Goal: Check status: Check status

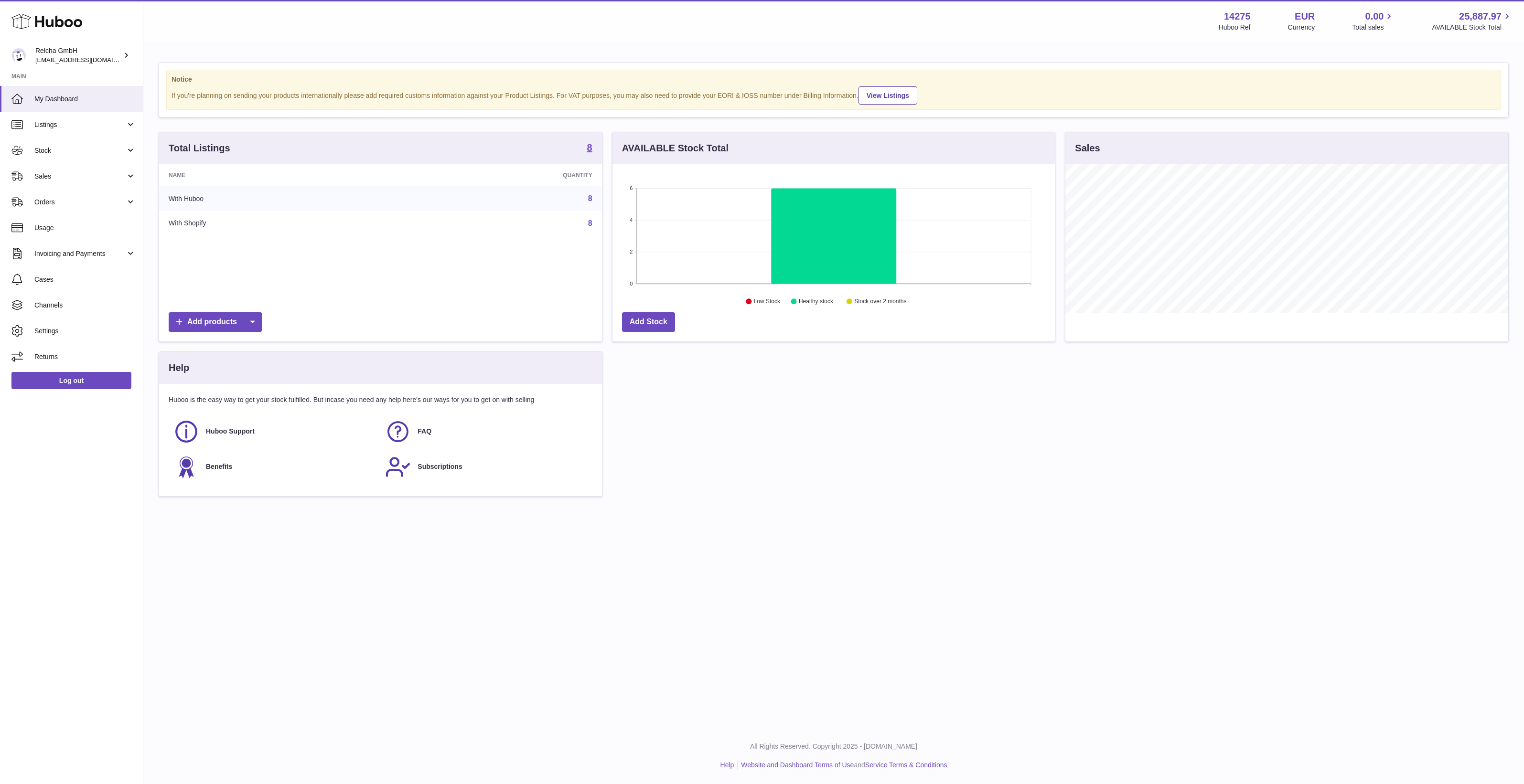
scroll to position [149, 442]
drag, startPoint x: 63, startPoint y: 125, endPoint x: 70, endPoint y: 166, distance: 41.6
click at [63, 125] on span "Listings" at bounding box center [80, 125] width 92 height 9
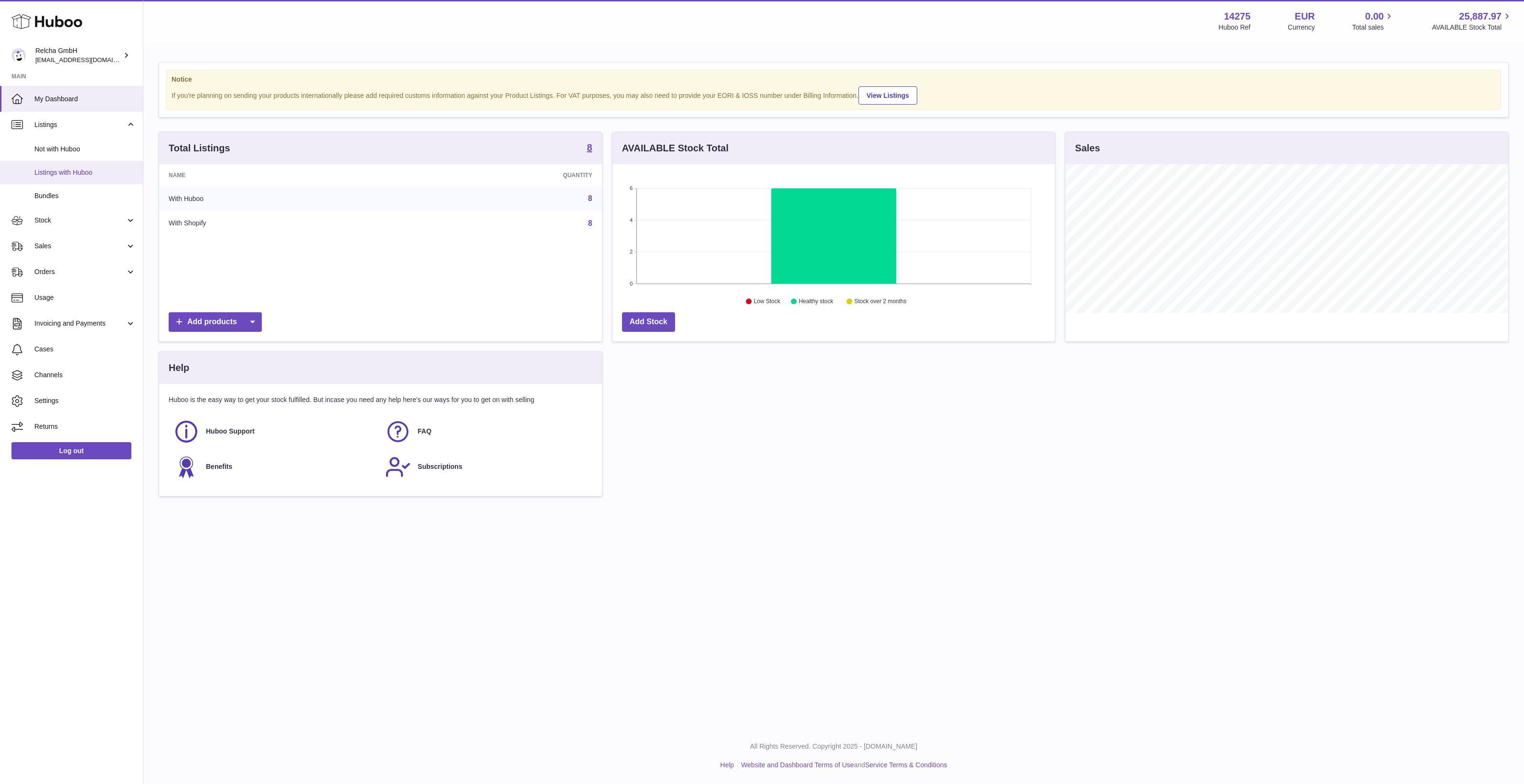
click at [79, 173] on span "Listings with Huboo" at bounding box center [85, 173] width 101 height 9
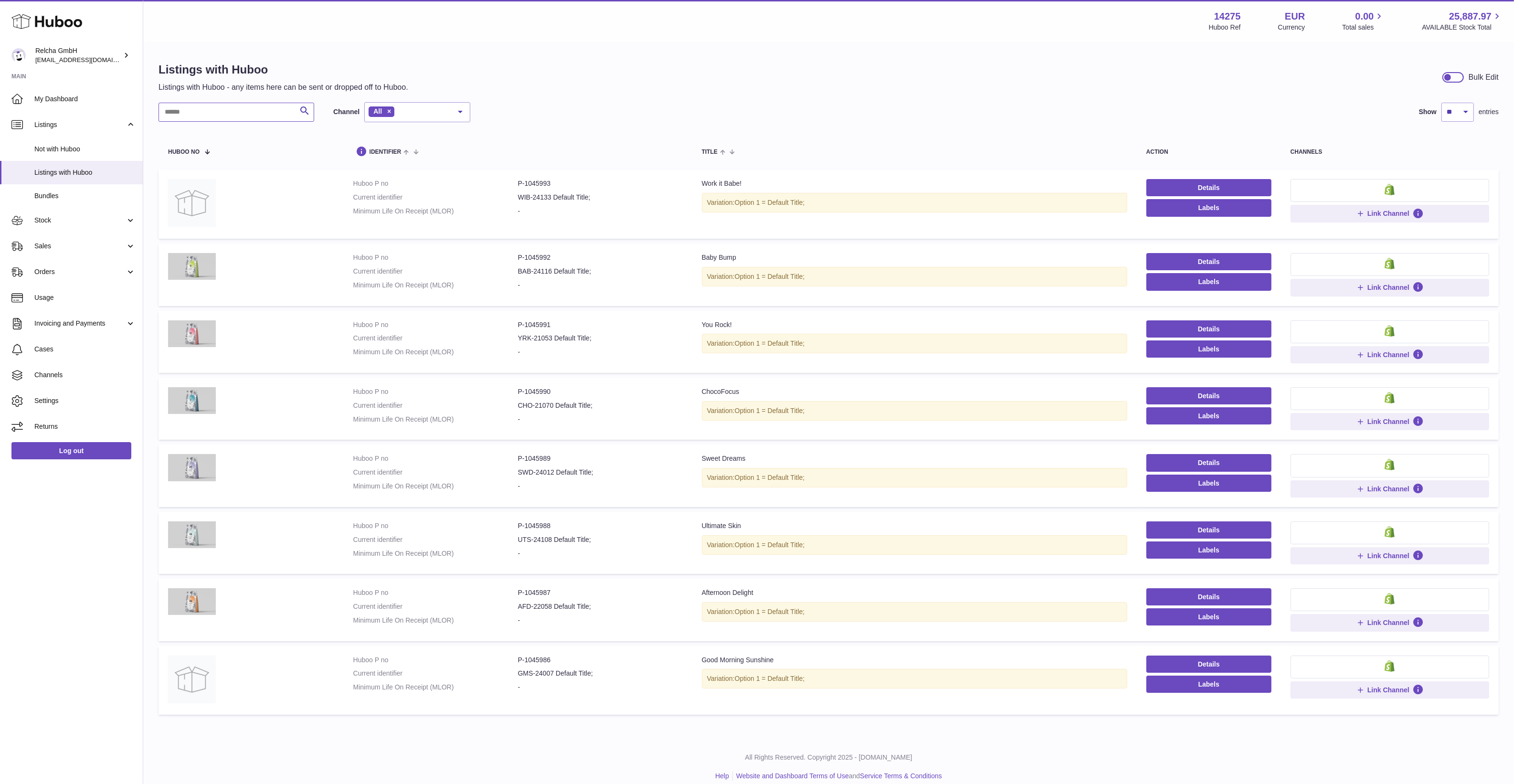
click at [225, 113] on input "text" at bounding box center [236, 112] width 155 height 19
paste input "*******"
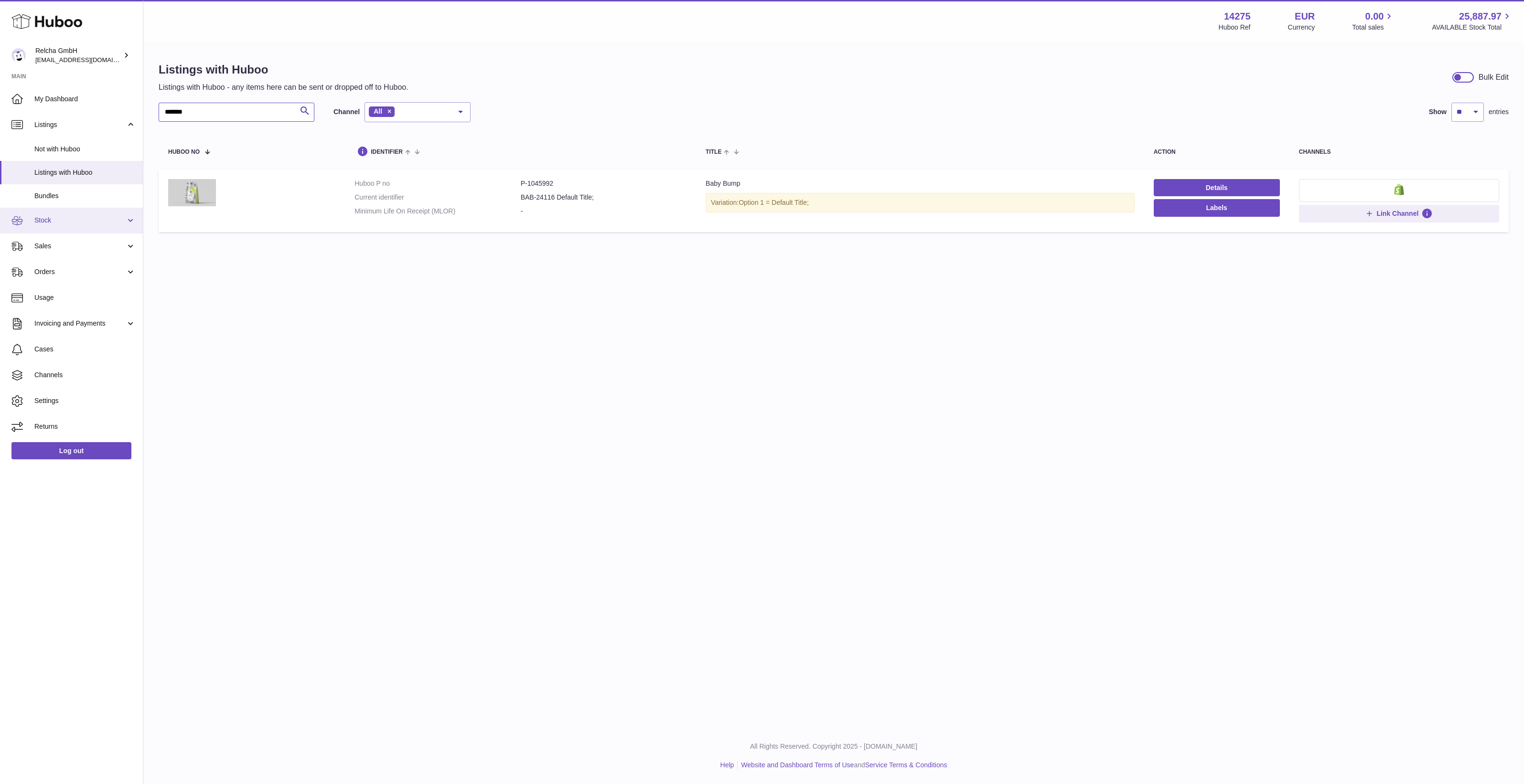
type input "*******"
click at [72, 223] on span "Stock" at bounding box center [80, 220] width 92 height 9
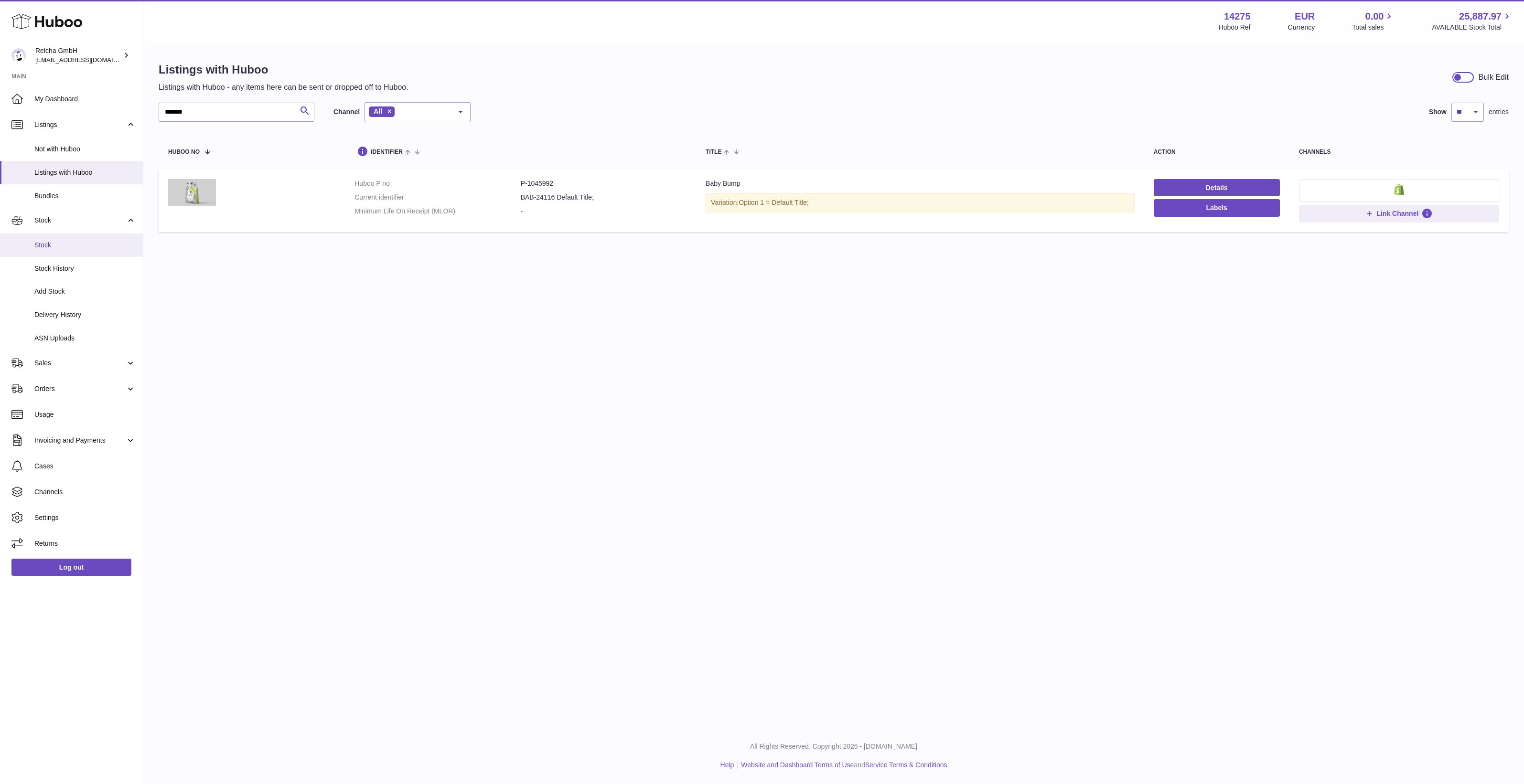
click at [83, 250] on link "Stock" at bounding box center [71, 245] width 143 height 23
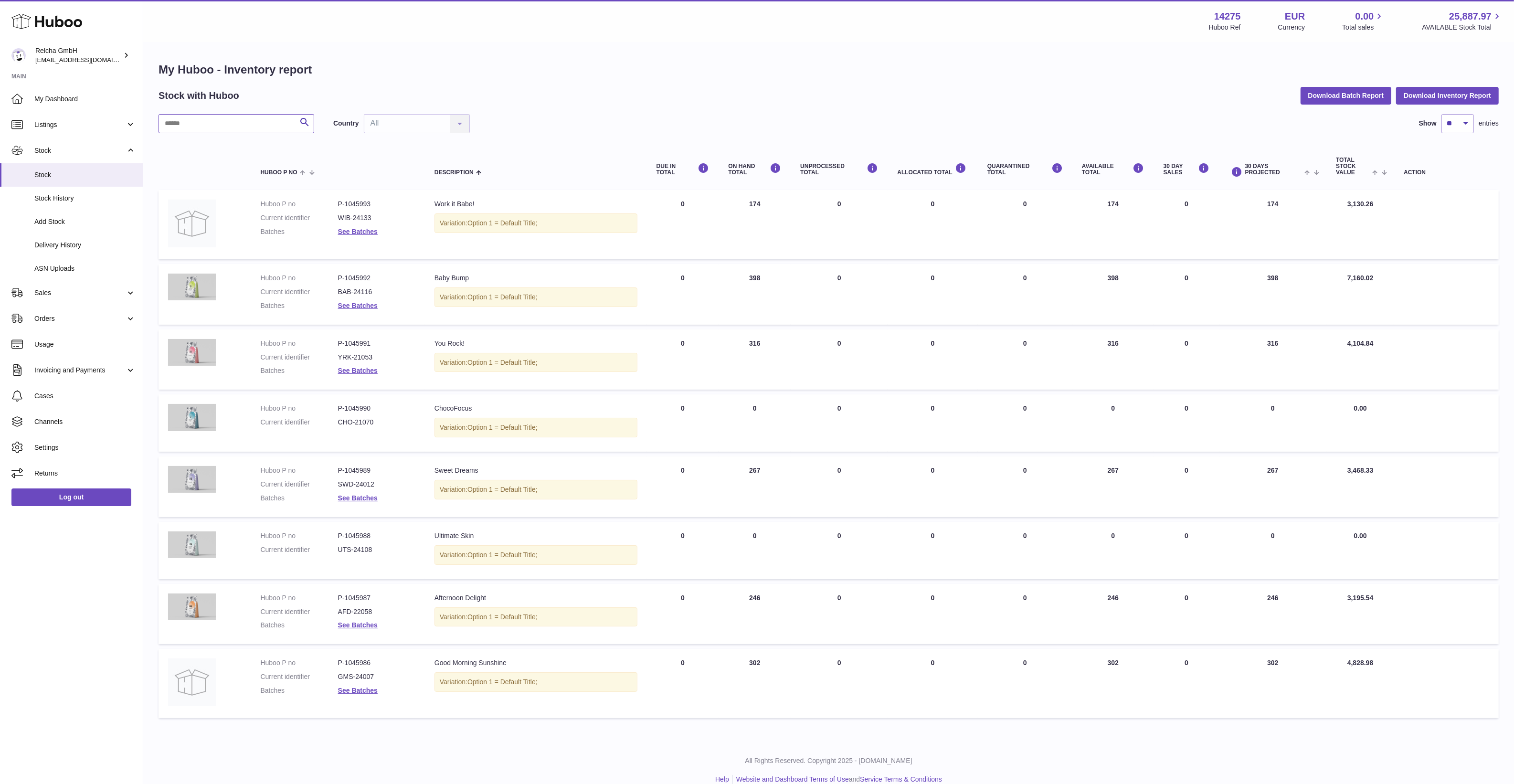
click at [215, 126] on input "text" at bounding box center [236, 123] width 155 height 19
paste input "*******"
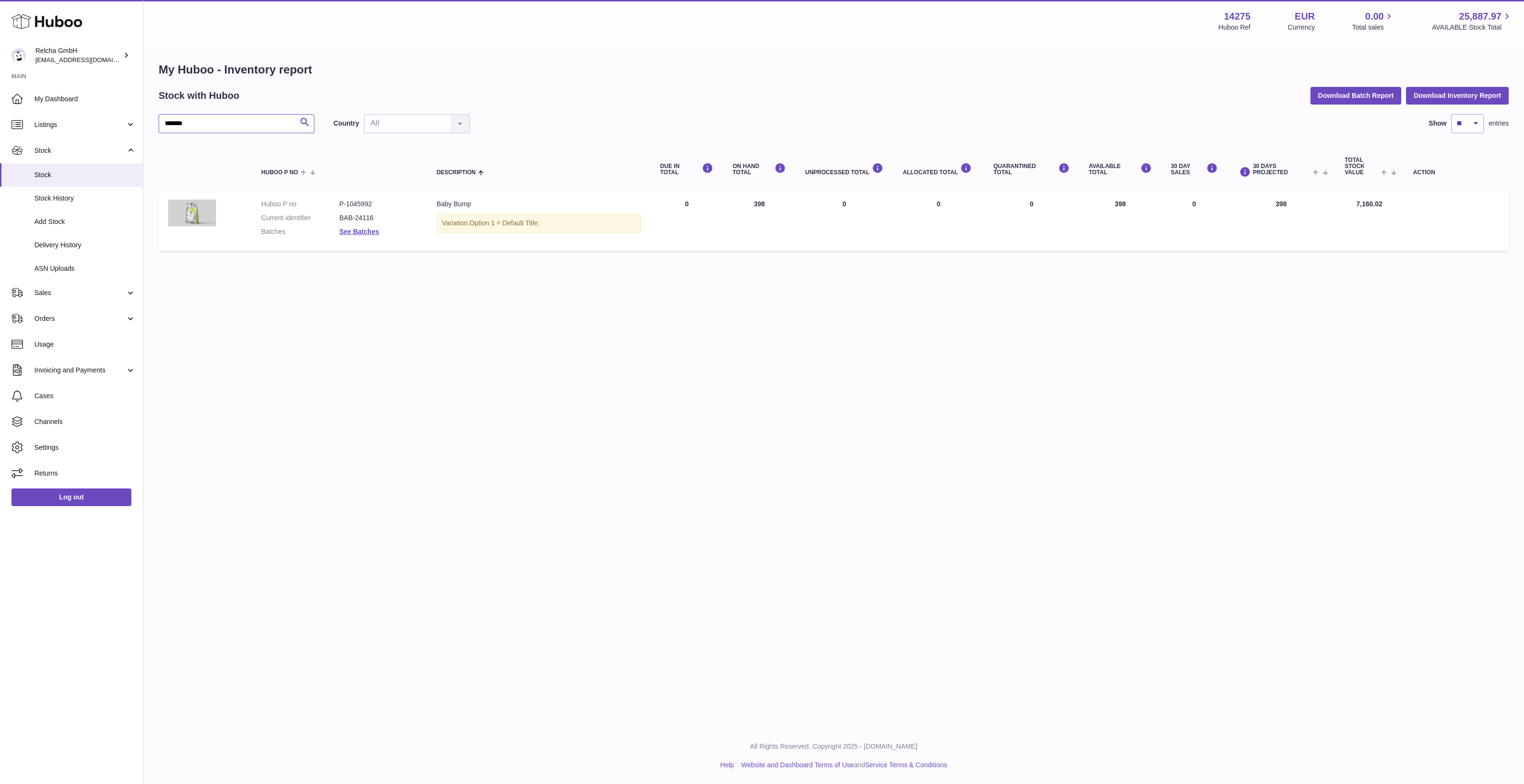
type input "*******"
click at [888, 519] on div "Menu Huboo 14275 Huboo Ref EUR Currency 0.00 Total sales 25,887.97 AVAILABLE St…" at bounding box center [833, 363] width 1380 height 728
click at [1246, 437] on div "Menu Huboo 14275 Huboo Ref EUR Currency 0.00 Total sales 25,887.97 AVAILABLE St…" at bounding box center [833, 363] width 1380 height 728
click at [1292, 254] on table "Huboo P no Description DUE IN TOTAL ON HAND Total UNPROCESSED Total ALLOCATED T…" at bounding box center [833, 200] width 1350 height 113
click at [1295, 200] on td "30 DAYS PROJECTED 398" at bounding box center [1281, 220] width 108 height 61
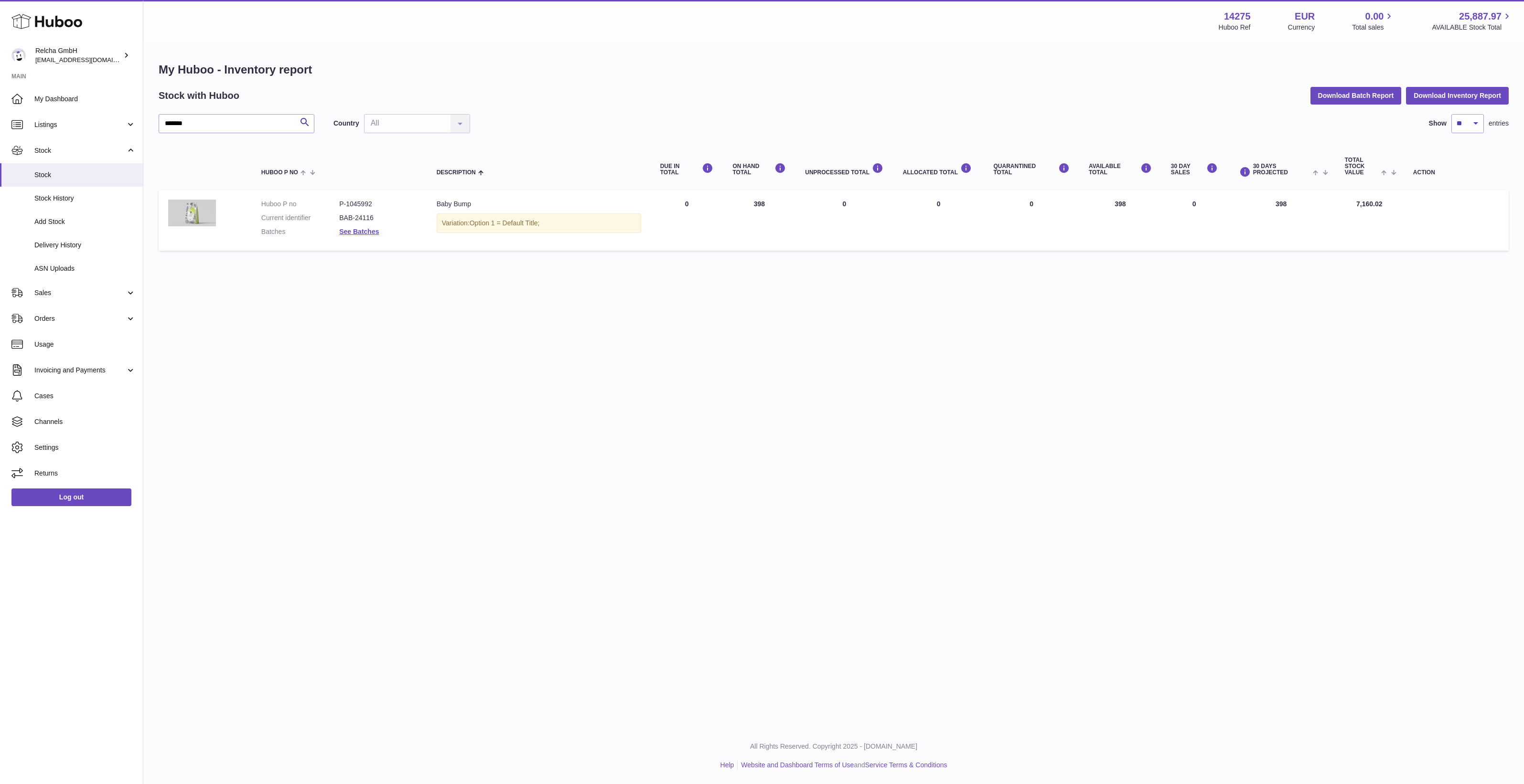
click at [1414, 187] on table "Huboo P no Description DUE IN TOTAL ON HAND Total UNPROCESSED Total ALLOCATED T…" at bounding box center [833, 200] width 1350 height 113
click at [370, 229] on link "See Batches" at bounding box center [359, 231] width 40 height 7
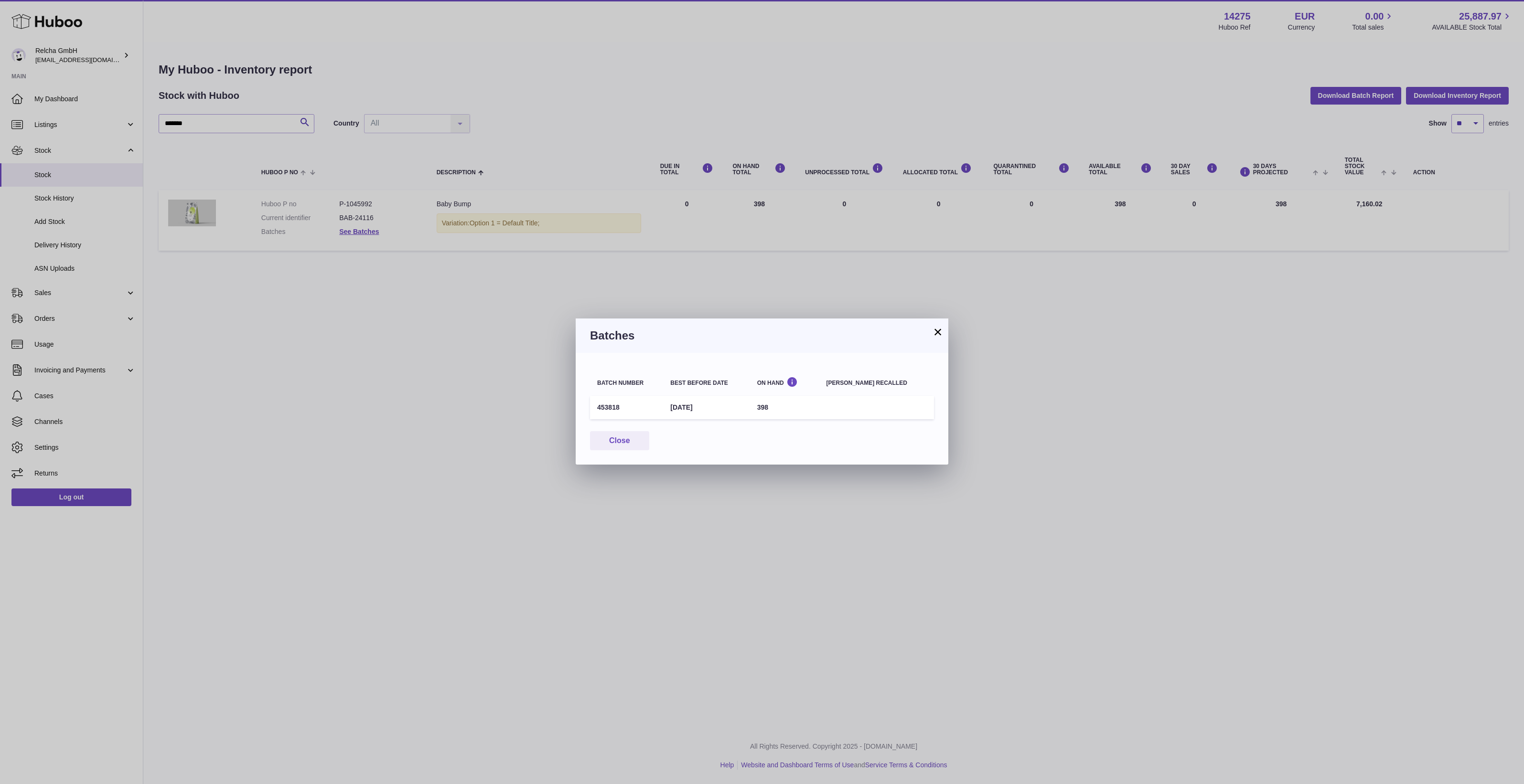
click at [863, 594] on div "× Batches Batch number Best before date On Hand Batch recalled 453818 10th Mar …" at bounding box center [762, 392] width 1524 height 784
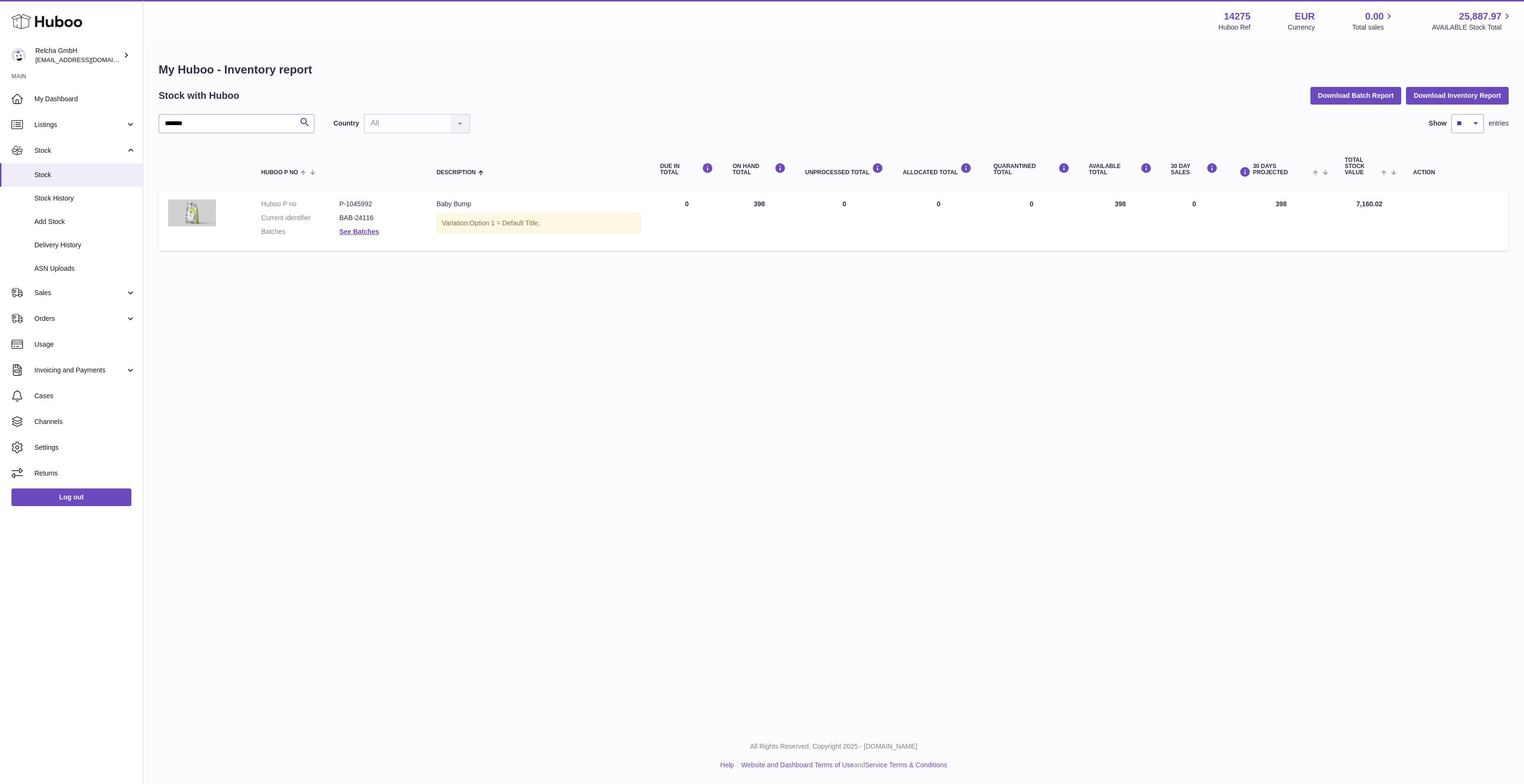
click at [588, 360] on div "Menu Huboo 14275 Huboo Ref EUR Currency 0.00 Total sales 25,887.97 AVAILABLE St…" at bounding box center [833, 363] width 1380 height 728
click at [88, 171] on span "Stock" at bounding box center [85, 175] width 101 height 9
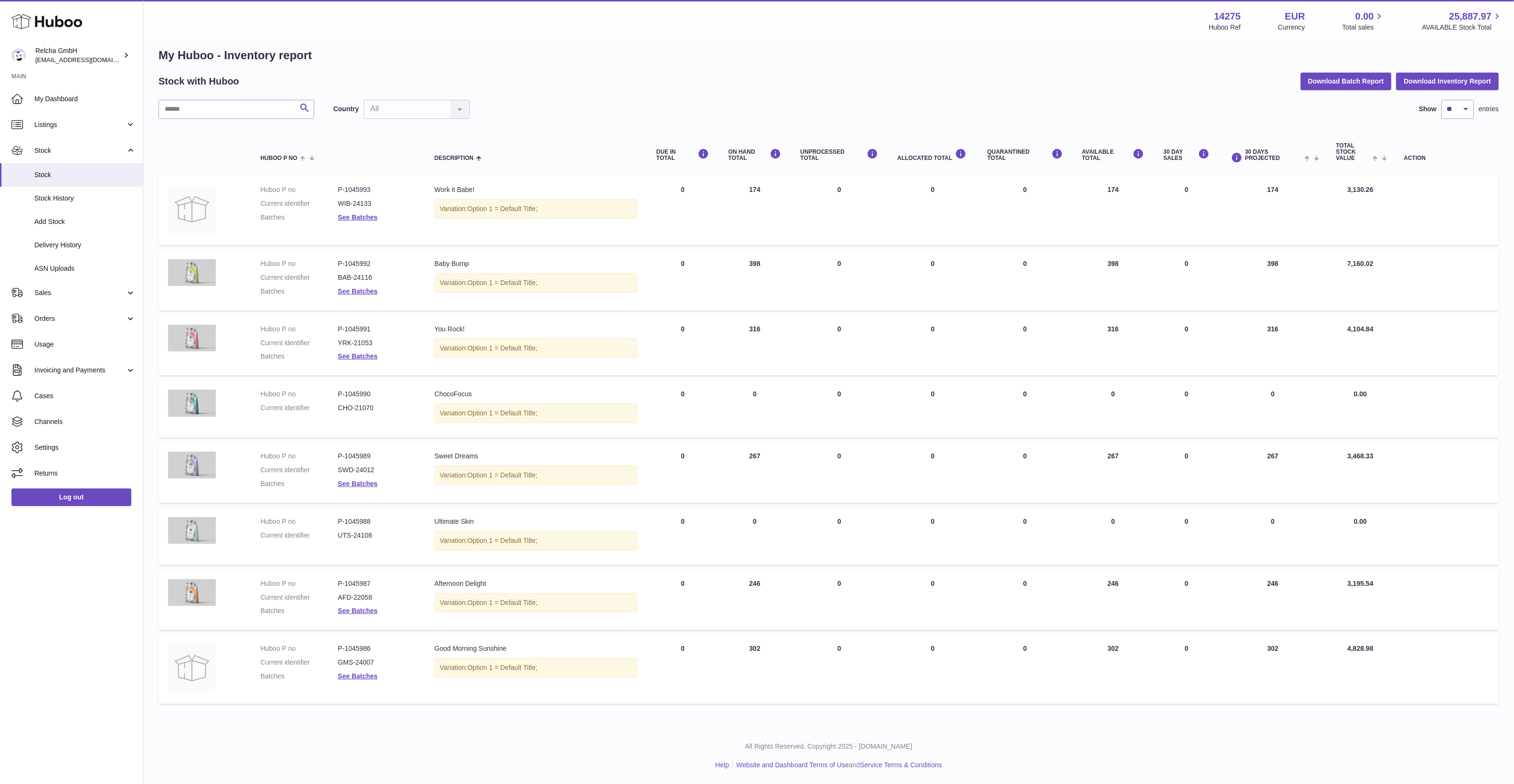
scroll to position [15, 0]
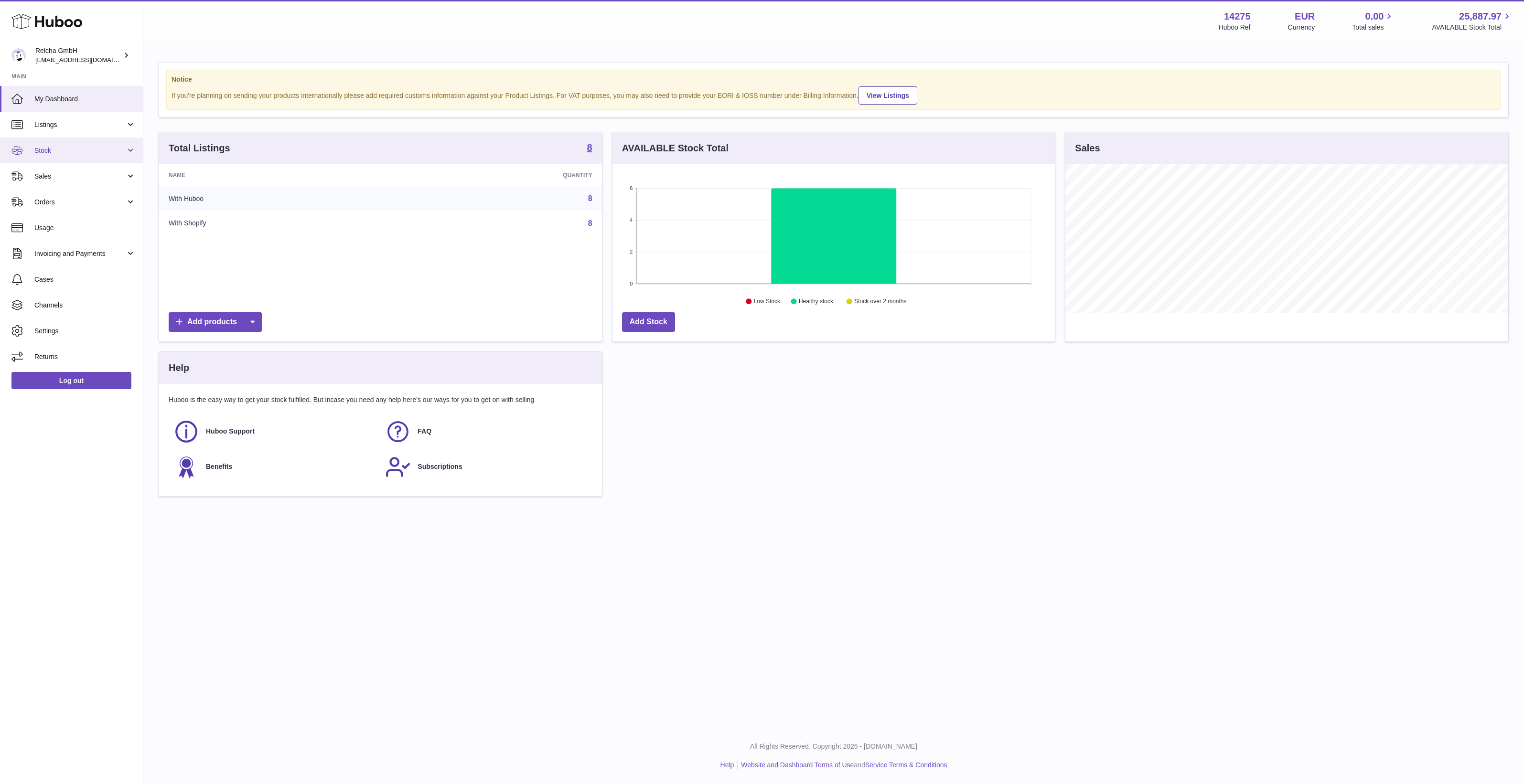
scroll to position [149, 442]
click at [76, 122] on span "Listings" at bounding box center [80, 125] width 92 height 9
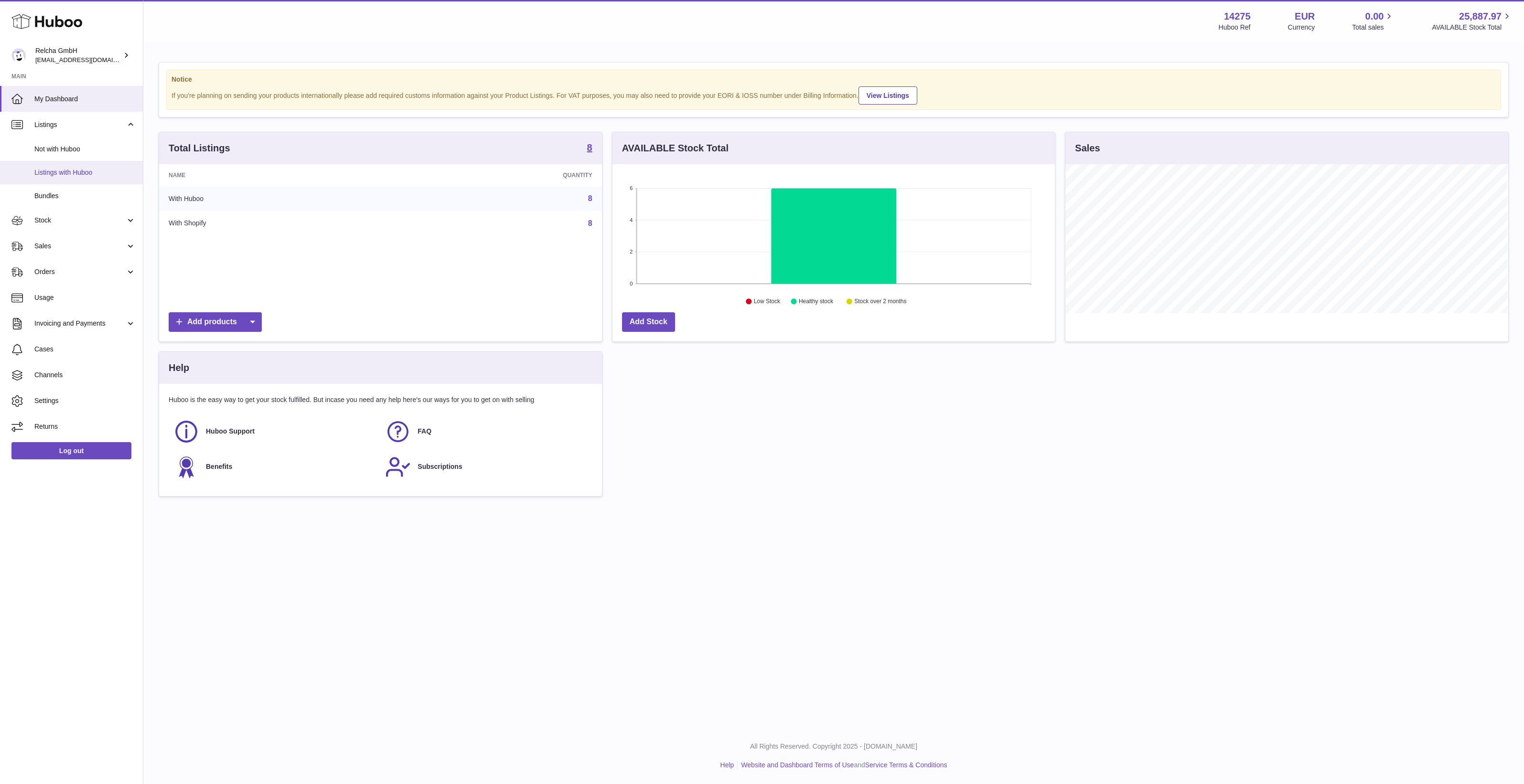
click at [82, 168] on span "Listings with Huboo" at bounding box center [85, 173] width 101 height 9
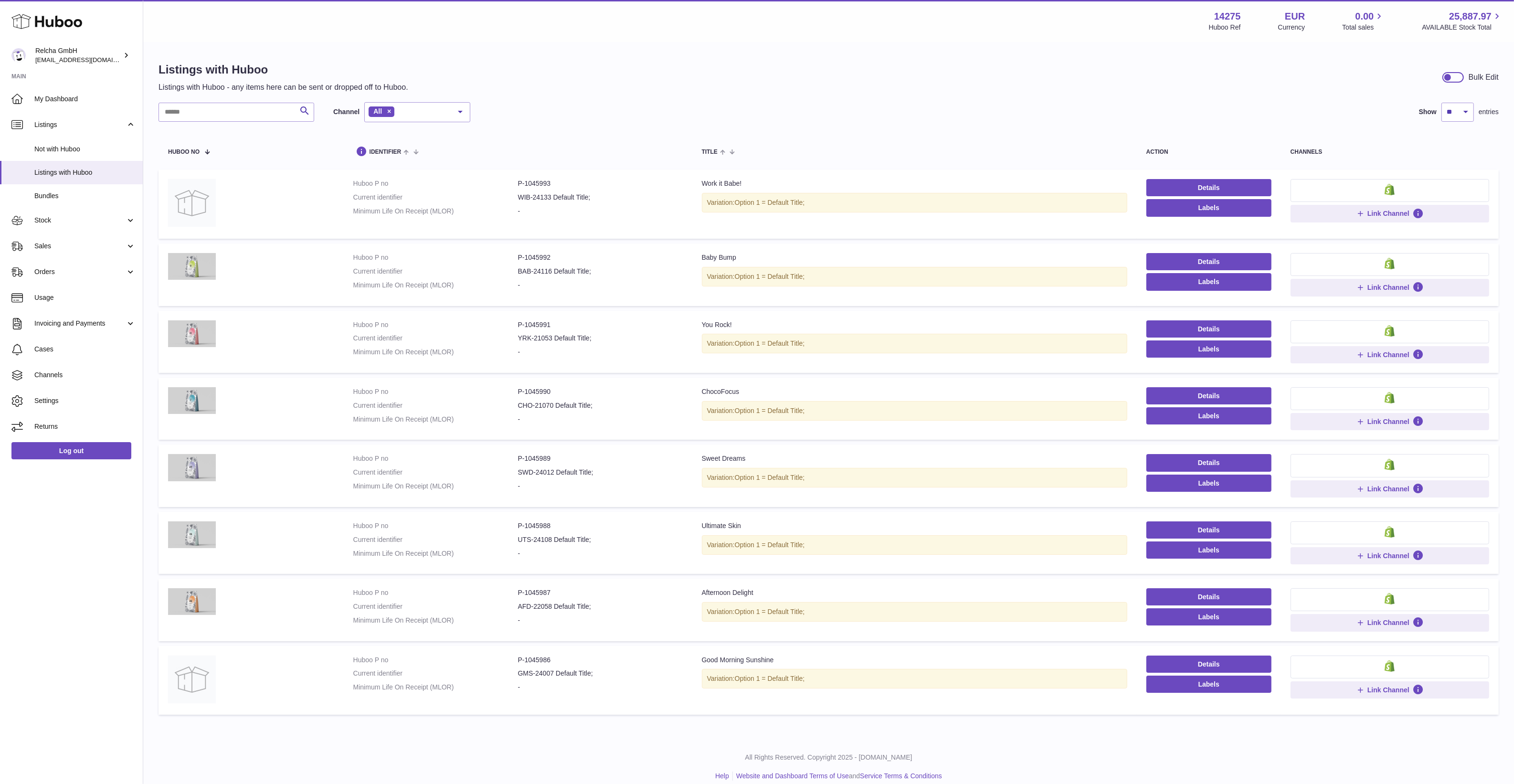
click at [545, 181] on dd "P-1045993" at bounding box center [600, 184] width 165 height 9
copy dd "1045993"
click at [546, 195] on dd "WIB-24133 Default Title;" at bounding box center [600, 197] width 165 height 9
drag, startPoint x: 546, startPoint y: 196, endPoint x: 516, endPoint y: 197, distance: 30.0
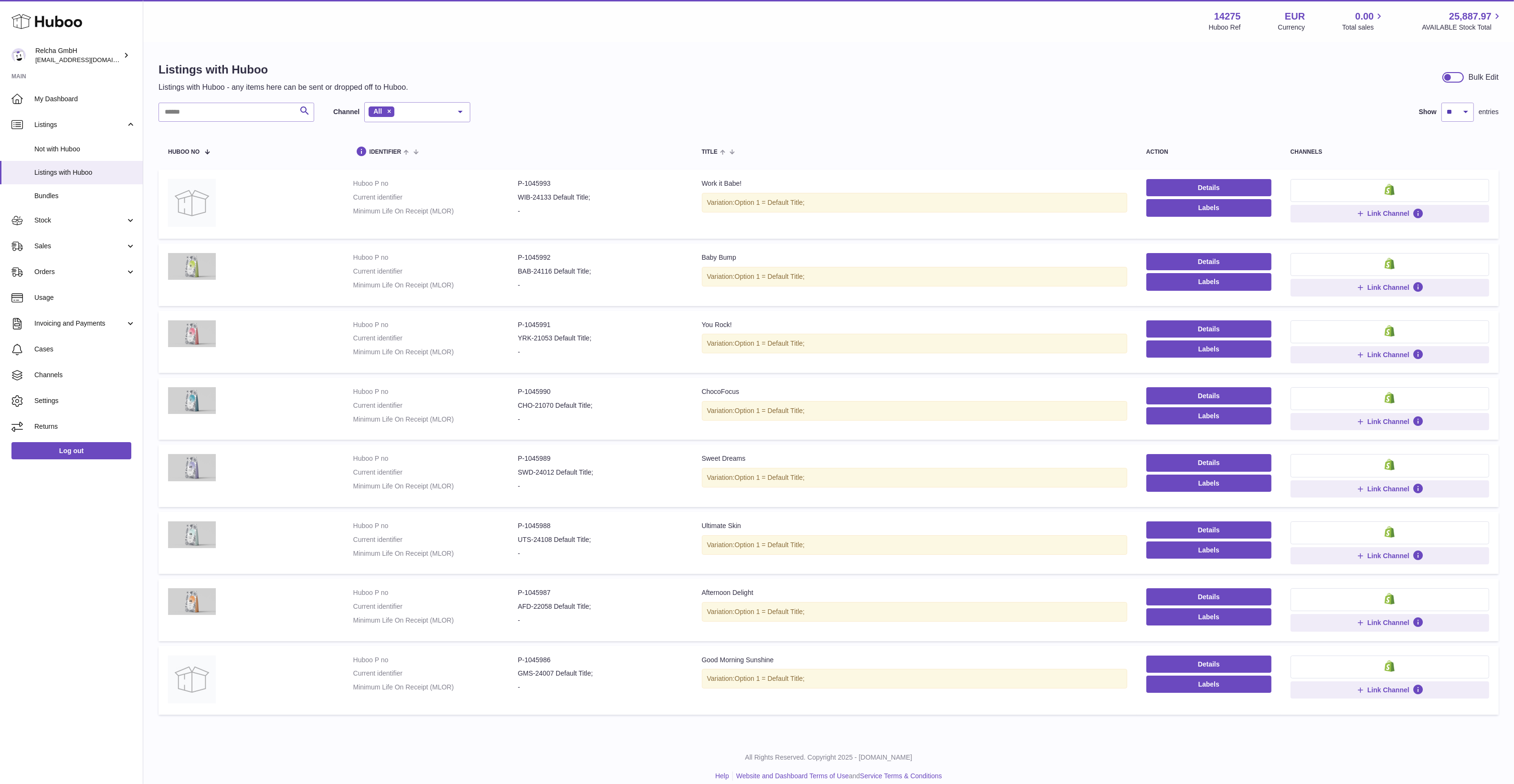
click at [518, 197] on dd "WIB-24133 Default Title;" at bounding box center [600, 197] width 165 height 9
drag, startPoint x: 516, startPoint y: 197, endPoint x: 548, endPoint y: 196, distance: 32.0
click at [548, 196] on dd "WIB-24133 Default Title;" at bounding box center [600, 197] width 165 height 9
click at [545, 42] on div "Menu Huboo 14275 Huboo Ref EUR Currency 0.00 Total sales 25,887.97 AVAILABLE St…" at bounding box center [828, 369] width 1370 height 739
